Goal: Task Accomplishment & Management: Manage account settings

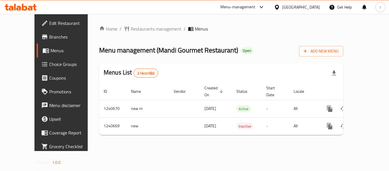
click at [297, 7] on div "[GEOGRAPHIC_DATA]" at bounding box center [301, 7] width 38 height 6
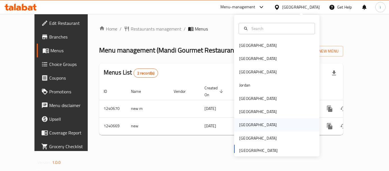
click at [243, 125] on div "[GEOGRAPHIC_DATA]" at bounding box center [258, 124] width 38 height 6
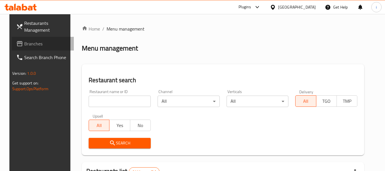
click at [40, 45] on span "Branches" at bounding box center [46, 43] width 45 height 7
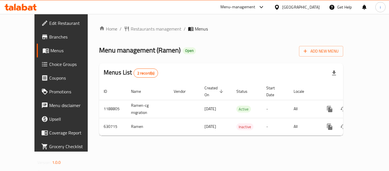
click at [49, 67] on span "Choice Groups" at bounding box center [72, 64] width 46 height 7
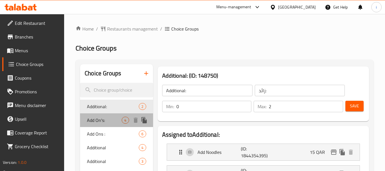
click at [91, 120] on span "Add On's:" at bounding box center [104, 119] width 35 height 7
type input "Add On's:"
type input "الإضافات:"
type input "4"
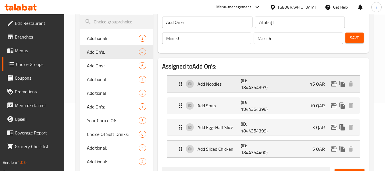
scroll to position [85, 0]
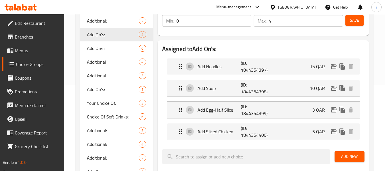
click at [274, 7] on icon at bounding box center [272, 7] width 4 height 5
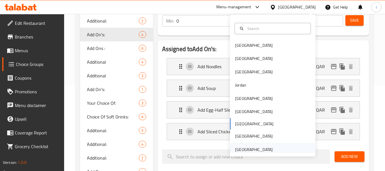
click at [237, 151] on div "[GEOGRAPHIC_DATA]" at bounding box center [254, 149] width 38 height 6
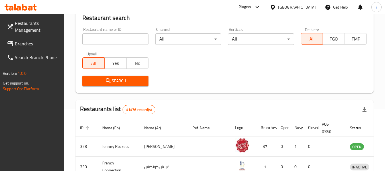
scroll to position [85, 0]
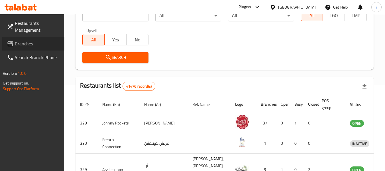
click at [18, 46] on span "Branches" at bounding box center [37, 43] width 45 height 7
